Goal: Find specific page/section: Find specific page/section

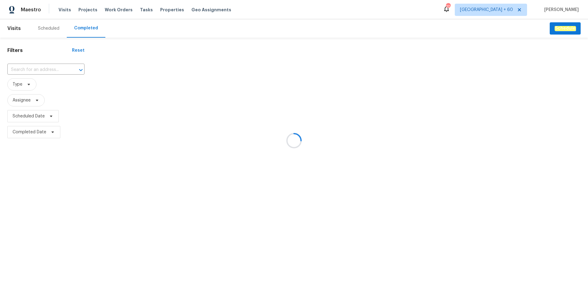
click at [48, 66] on div at bounding box center [294, 140] width 588 height 281
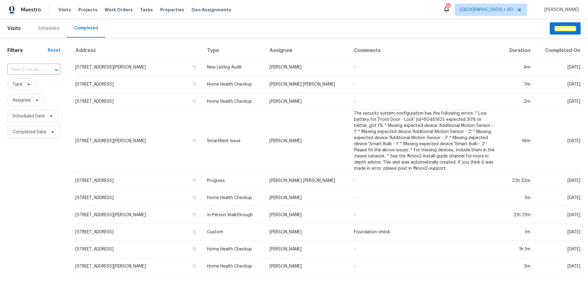
click at [48, 69] on div at bounding box center [52, 70] width 16 height 9
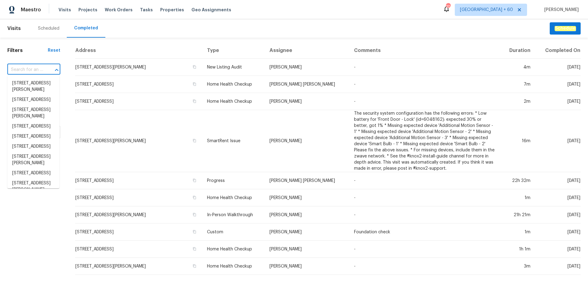
paste input "7228 River Birch Ln, Indianapolis, IN 46236"
type input "7228 River Birch Ln, Indianapolis, IN 46236"
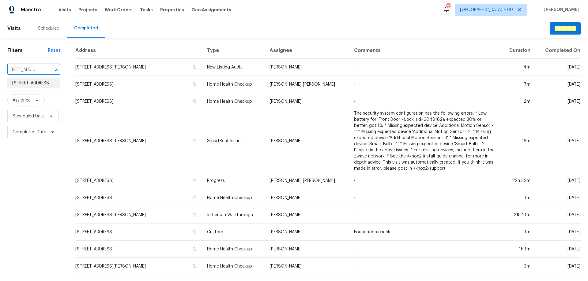
click at [38, 86] on li "7228 River Birch Ln, Indianapolis, IN 46236" at bounding box center [33, 83] width 52 height 10
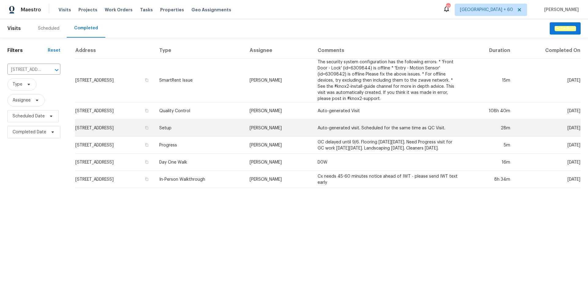
click at [138, 127] on td "7228 River Birch Ln, Indianapolis, IN 46236" at bounding box center [114, 128] width 79 height 17
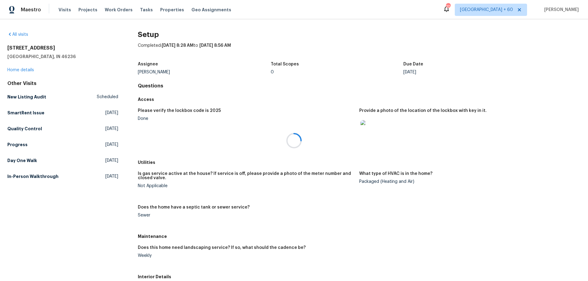
click at [170, 175] on div at bounding box center [294, 140] width 588 height 281
